Goal: Transaction & Acquisition: Book appointment/travel/reservation

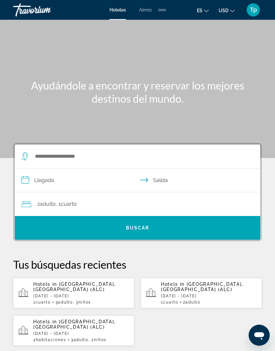
click at [225, 12] on span "USD" at bounding box center [223, 10] width 10 height 5
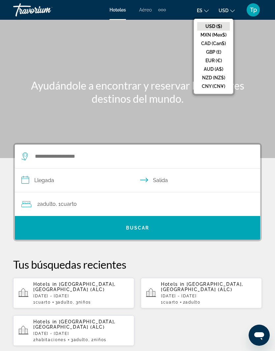
click at [225, 61] on button "EUR (€)" at bounding box center [213, 60] width 33 height 9
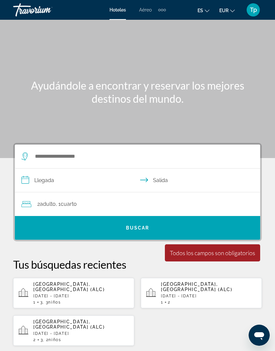
click at [225, 9] on span "EUR" at bounding box center [223, 10] width 9 height 5
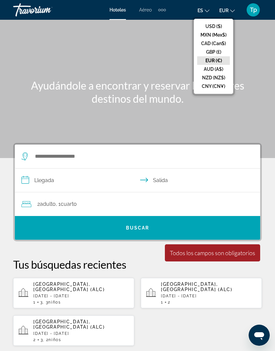
click at [216, 53] on button "GBP (£)" at bounding box center [213, 52] width 33 height 9
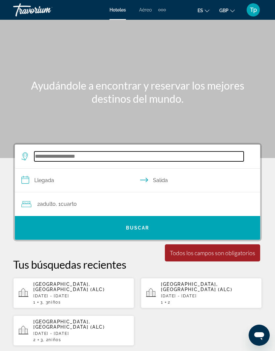
click at [71, 154] on input "Search hotel destination" at bounding box center [138, 156] width 209 height 10
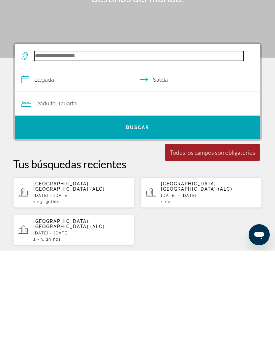
scroll to position [10, 0]
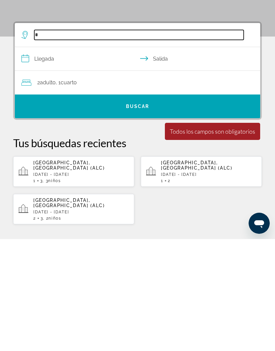
type input "*"
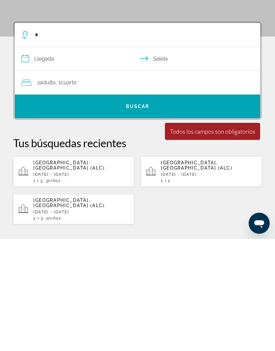
click at [77, 290] on div "1 3 , 3 Niño Niños" at bounding box center [80, 292] width 95 height 5
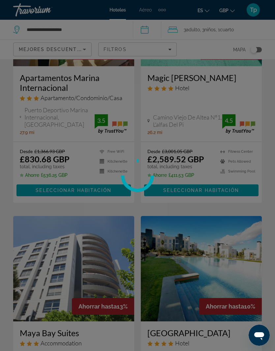
scroll to position [23, 0]
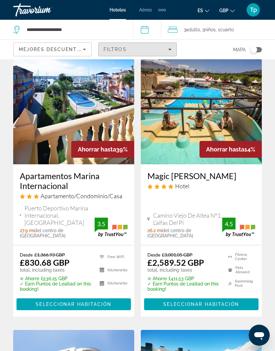
click at [166, 49] on div "Filtros" at bounding box center [137, 49] width 68 height 5
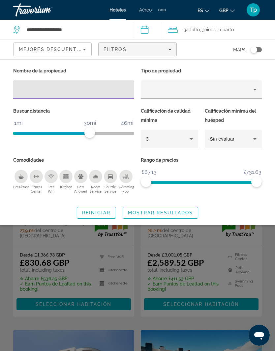
click at [243, 93] on div "Property type" at bounding box center [199, 90] width 107 height 8
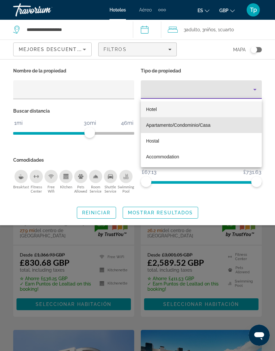
click at [188, 129] on mat-option "Apartamento/Condominio/Casa" at bounding box center [201, 125] width 121 height 16
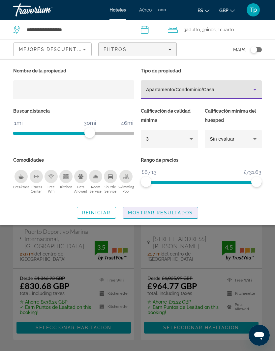
click at [173, 230] on div "Search widget" at bounding box center [137, 225] width 275 height 252
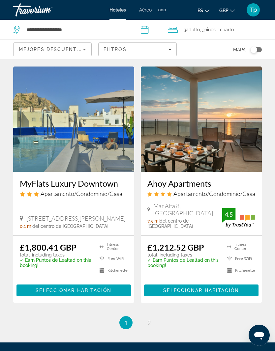
scroll to position [1293, 0]
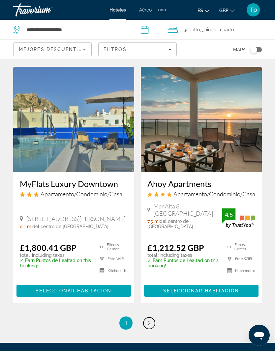
click at [152, 317] on link "page 2" at bounding box center [149, 323] width 12 height 12
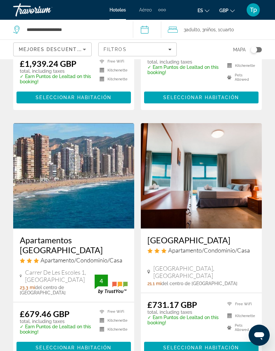
scroll to position [1250, 0]
